Goal: Task Accomplishment & Management: Manage account settings

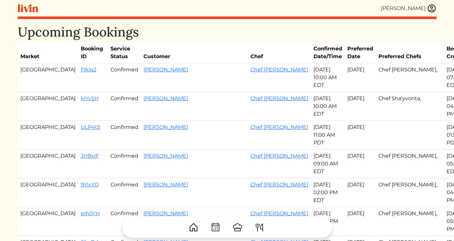
click at [432, 10] on img at bounding box center [431, 9] width 10 height 10
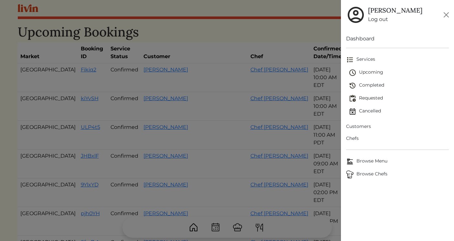
click at [370, 96] on span "Requested" at bounding box center [398, 99] width 100 height 8
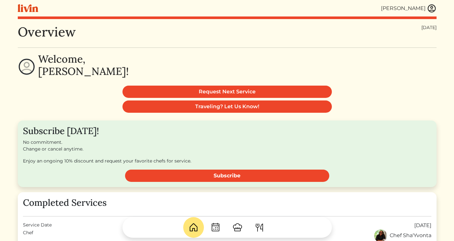
click at [431, 9] on img at bounding box center [431, 9] width 10 height 10
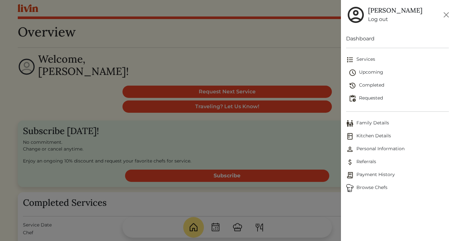
click at [374, 21] on link "Log out" at bounding box center [395, 19] width 54 height 8
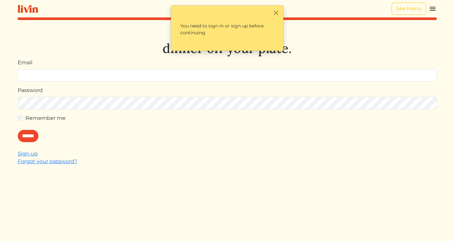
click at [431, 8] on img at bounding box center [432, 9] width 8 height 8
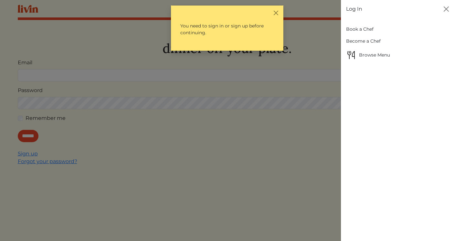
click at [266, 53] on div at bounding box center [227, 120] width 454 height 241
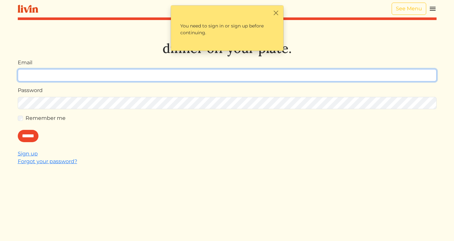
click at [261, 74] on input "Email" at bounding box center [227, 75] width 418 height 12
type input "**********"
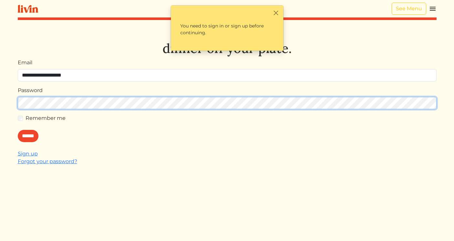
click at [18, 130] on input "******" at bounding box center [28, 136] width 21 height 12
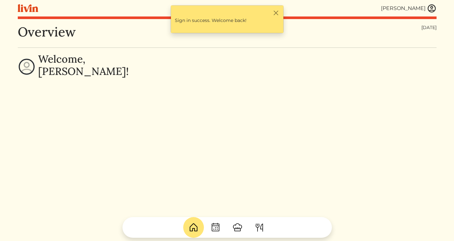
click at [432, 7] on img at bounding box center [431, 9] width 10 height 10
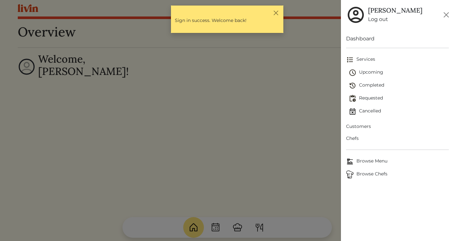
click at [362, 126] on span "Customers" at bounding box center [397, 126] width 103 height 7
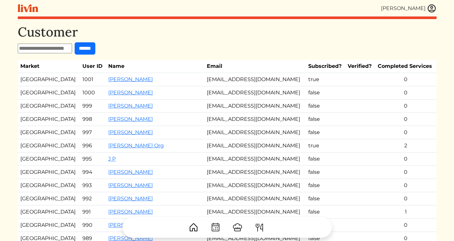
click at [425, 8] on div "[PERSON_NAME]" at bounding box center [409, 9] width 56 height 10
click at [431, 8] on img at bounding box center [431, 9] width 10 height 10
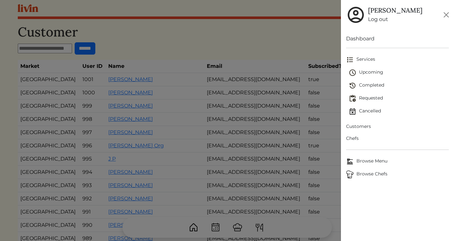
click at [374, 74] on span "Upcoming" at bounding box center [398, 73] width 100 height 8
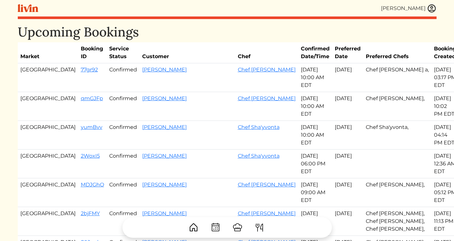
click at [429, 9] on img at bounding box center [431, 9] width 10 height 10
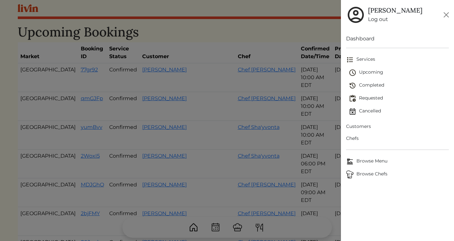
click at [366, 96] on span "Requested" at bounding box center [398, 99] width 100 height 8
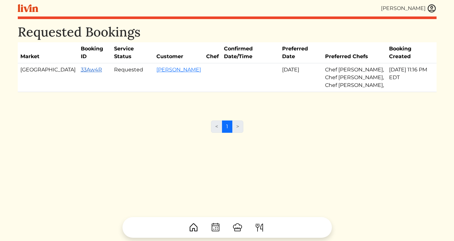
click at [81, 66] on link "33Aw4R" at bounding box center [91, 69] width 21 height 6
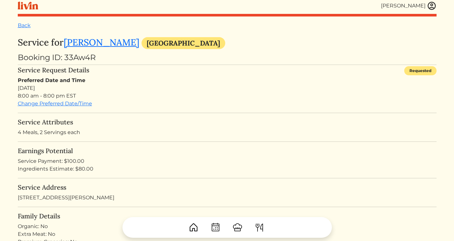
scroll to position [3, 0]
click at [21, 26] on link "Back" at bounding box center [24, 25] width 13 height 6
